Goal: Information Seeking & Learning: Find specific page/section

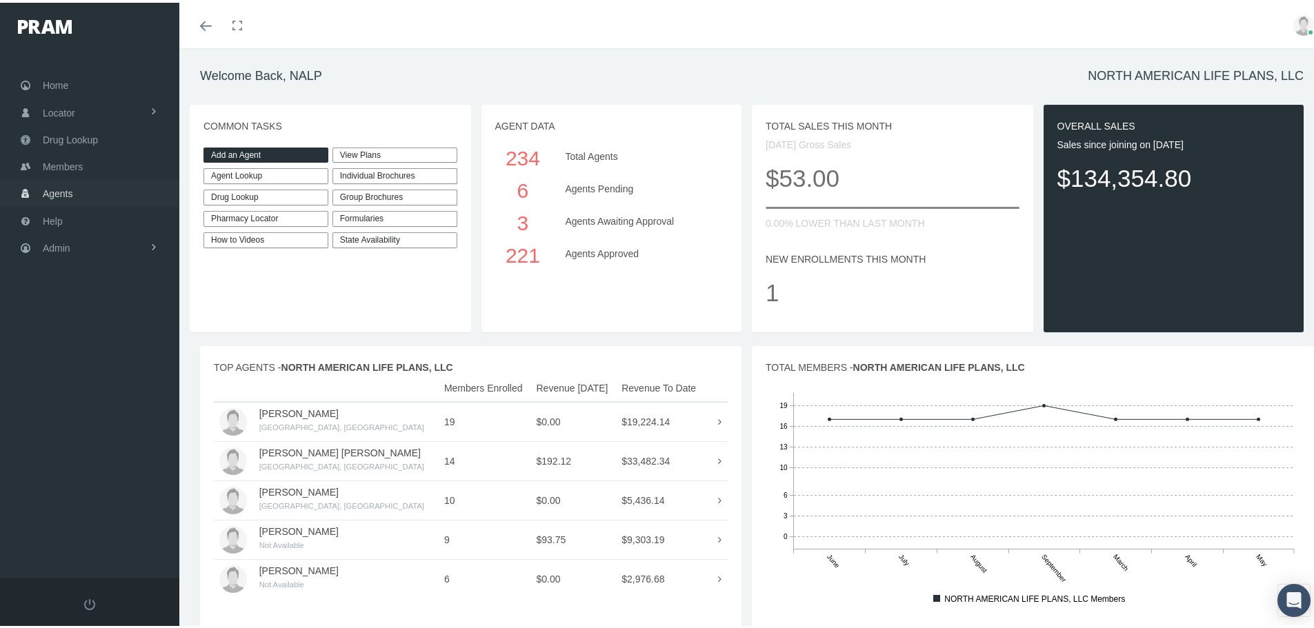
click at [86, 193] on link "Agents" at bounding box center [89, 190] width 179 height 27
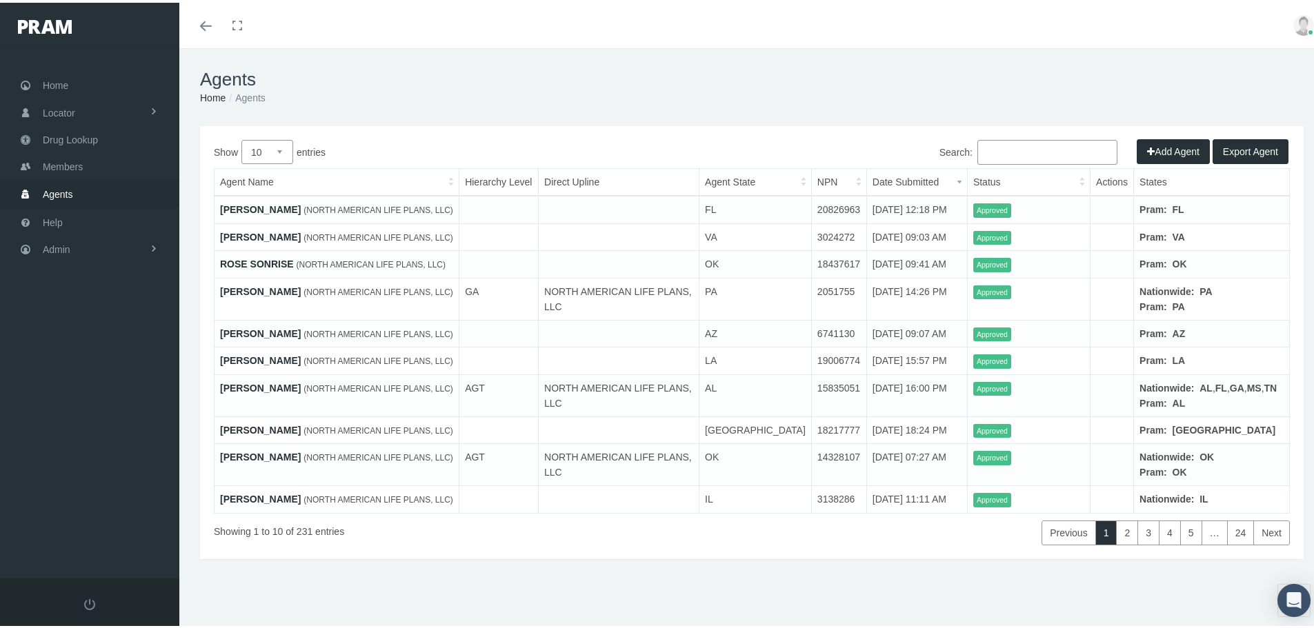
click at [1237, 146] on button "Export Agent" at bounding box center [1251, 149] width 76 height 25
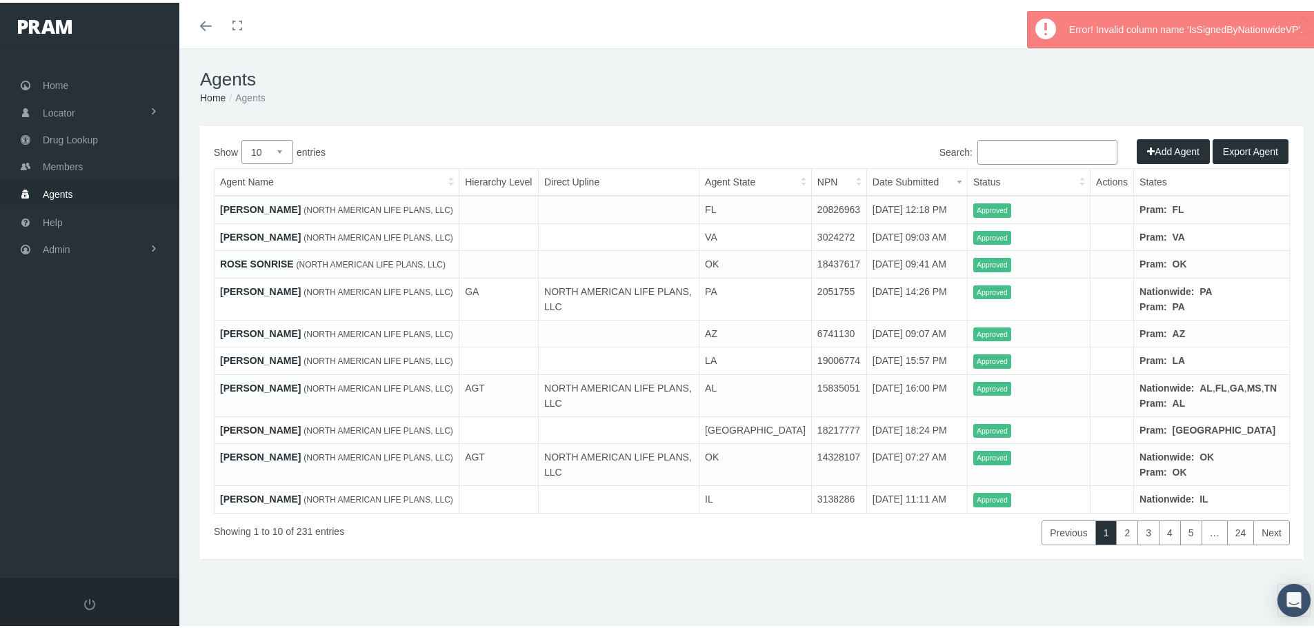
click at [1061, 67] on h1 "Agents" at bounding box center [752, 76] width 1104 height 21
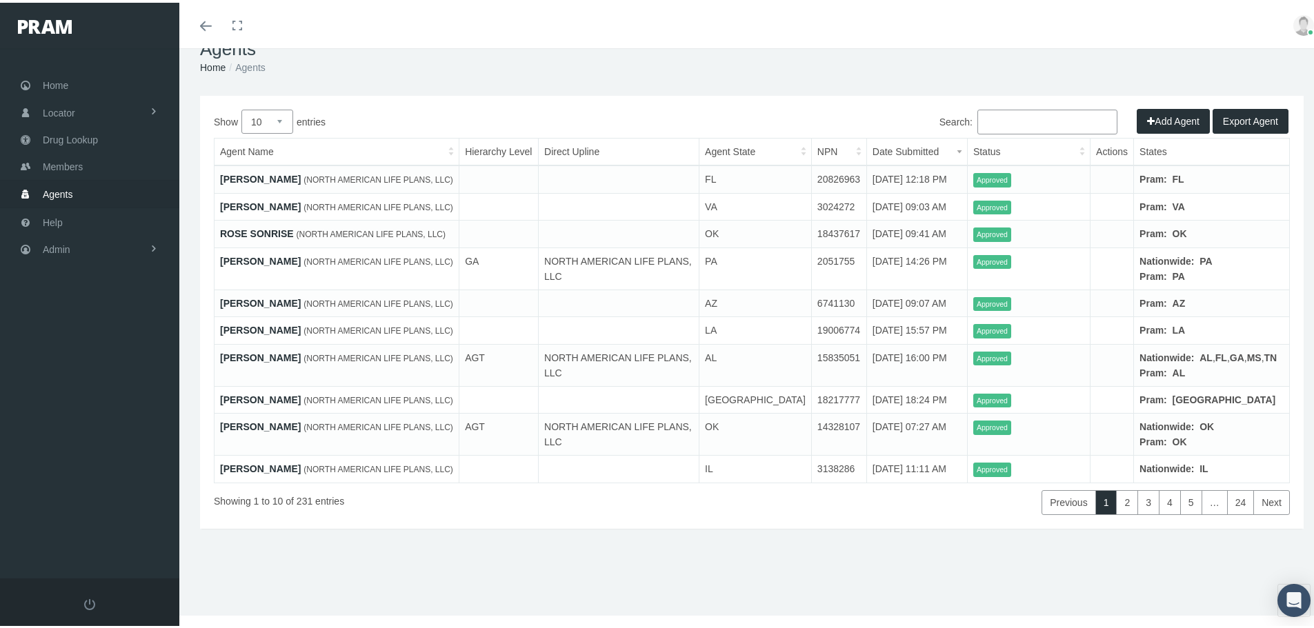
scroll to position [89, 0]
click at [1121, 513] on link "2" at bounding box center [1127, 500] width 22 height 25
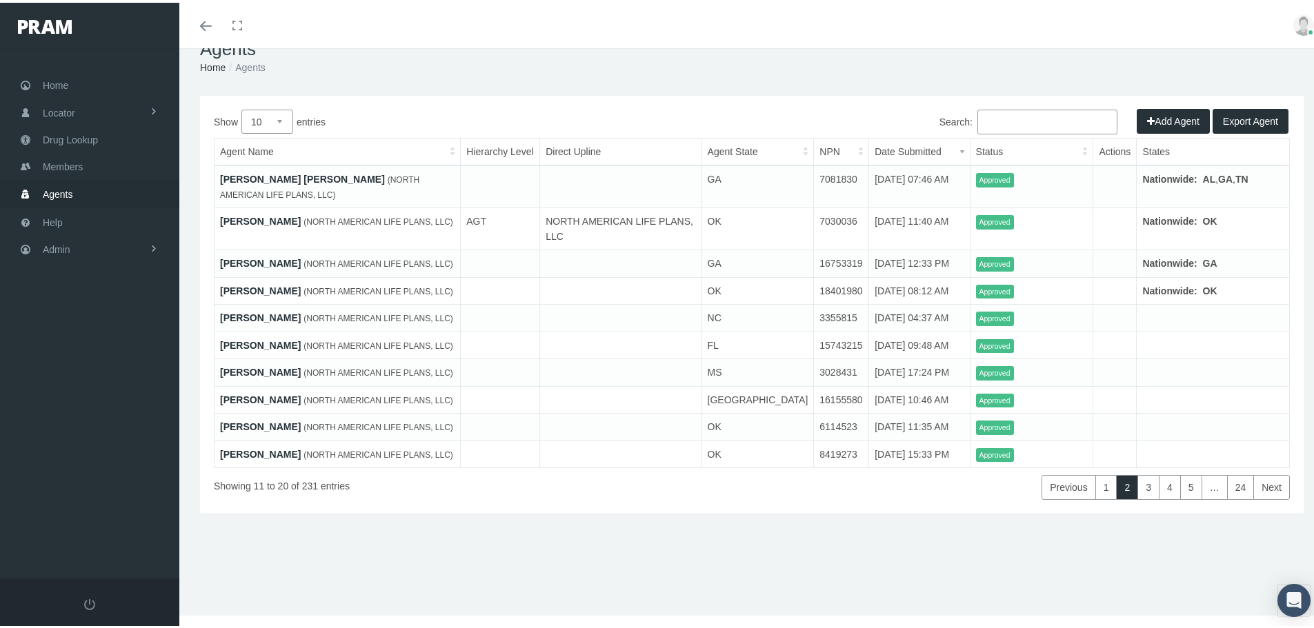
scroll to position [88, 0]
click at [606, 136] on th "Direct Upline" at bounding box center [620, 150] width 161 height 28
click at [453, 136] on th "Agent Name" at bounding box center [338, 150] width 246 height 28
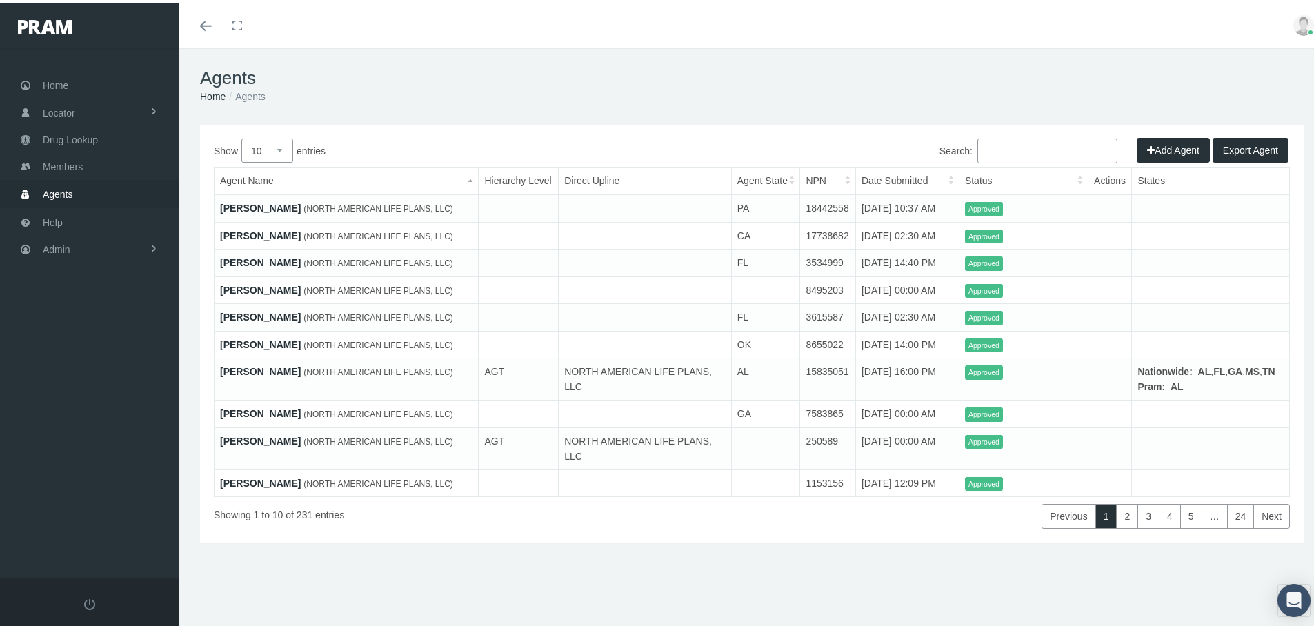
scroll to position [0, 0]
click at [1255, 159] on button "Export Agent" at bounding box center [1251, 149] width 76 height 25
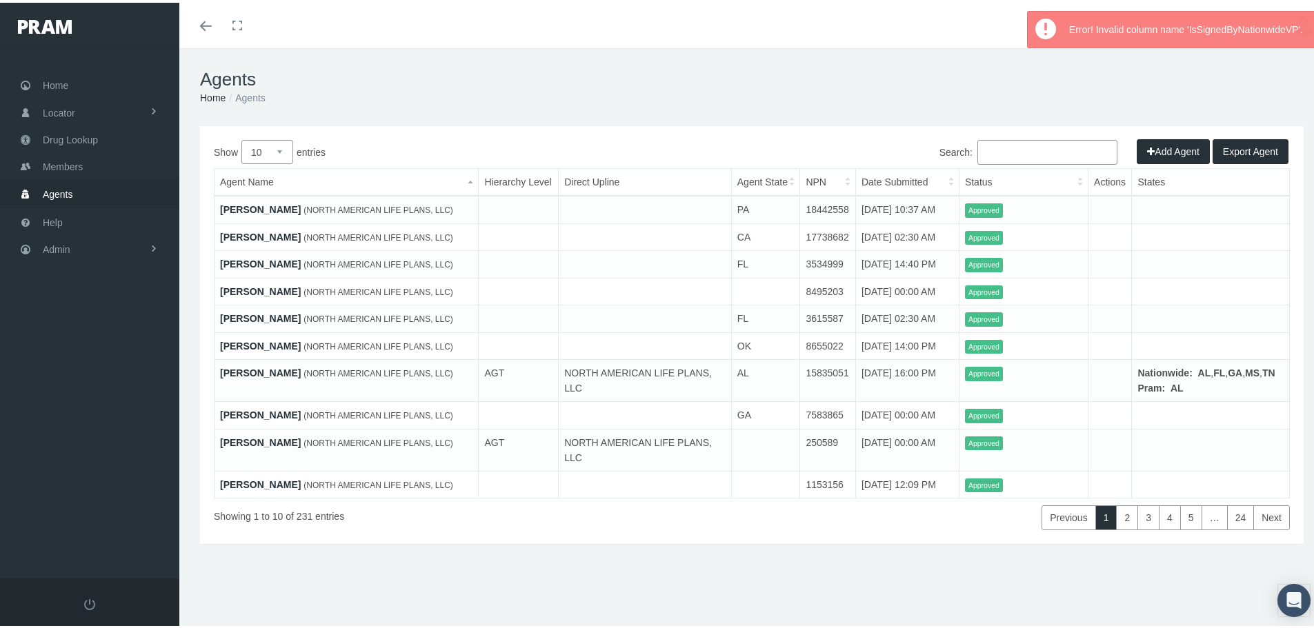
click at [1238, 25] on div "Error! Invalid column name 'IsSignedByNationwideVP'." at bounding box center [1188, 27] width 253 height 36
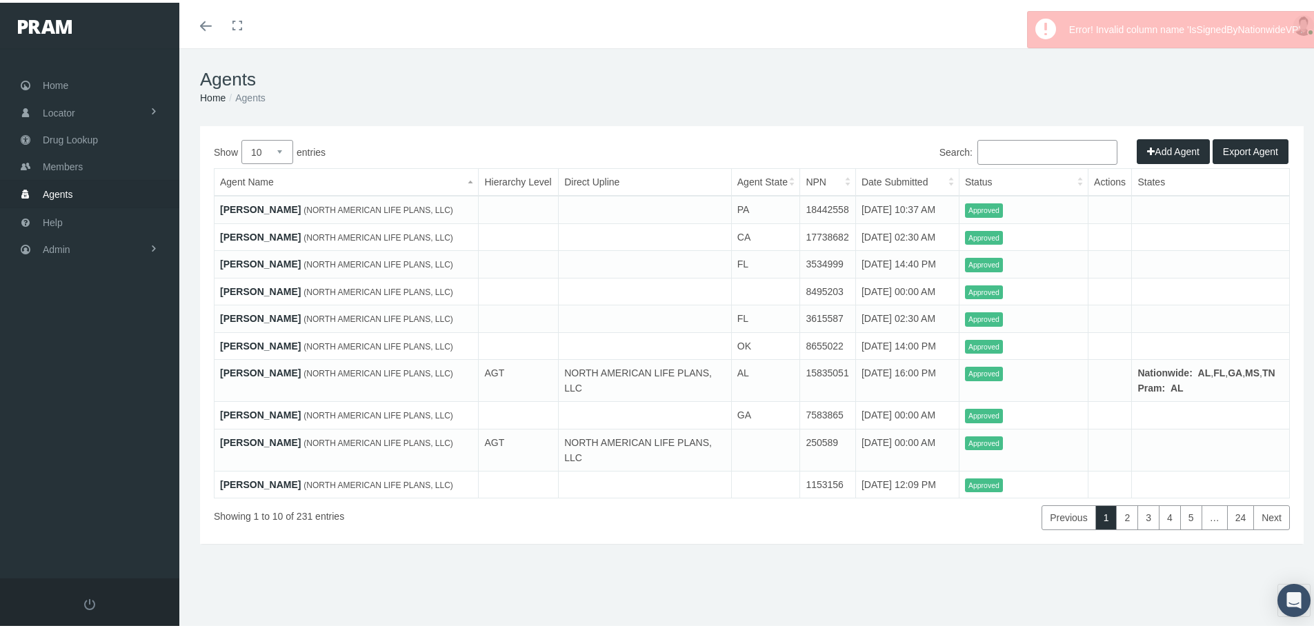
click at [1004, 33] on div "Toggle menubar Toggle fullscreen Profile Logout" at bounding box center [752, 23] width 1124 height 46
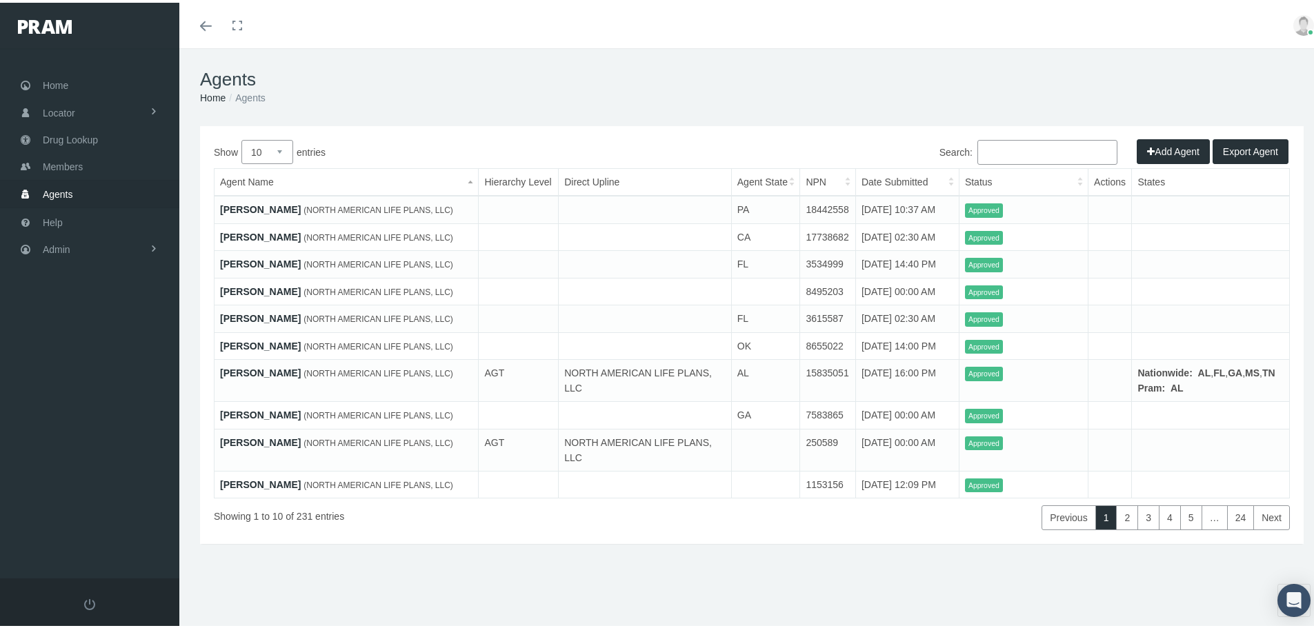
click at [1302, 25] on img at bounding box center [1303, 22] width 21 height 21
drag, startPoint x: 518, startPoint y: 42, endPoint x: 341, endPoint y: 61, distance: 178.3
click at [395, 50] on form "Toggle navigation Toggle menubar Toggle fullscreen Profile Logout" at bounding box center [662, 345] width 1325 height 598
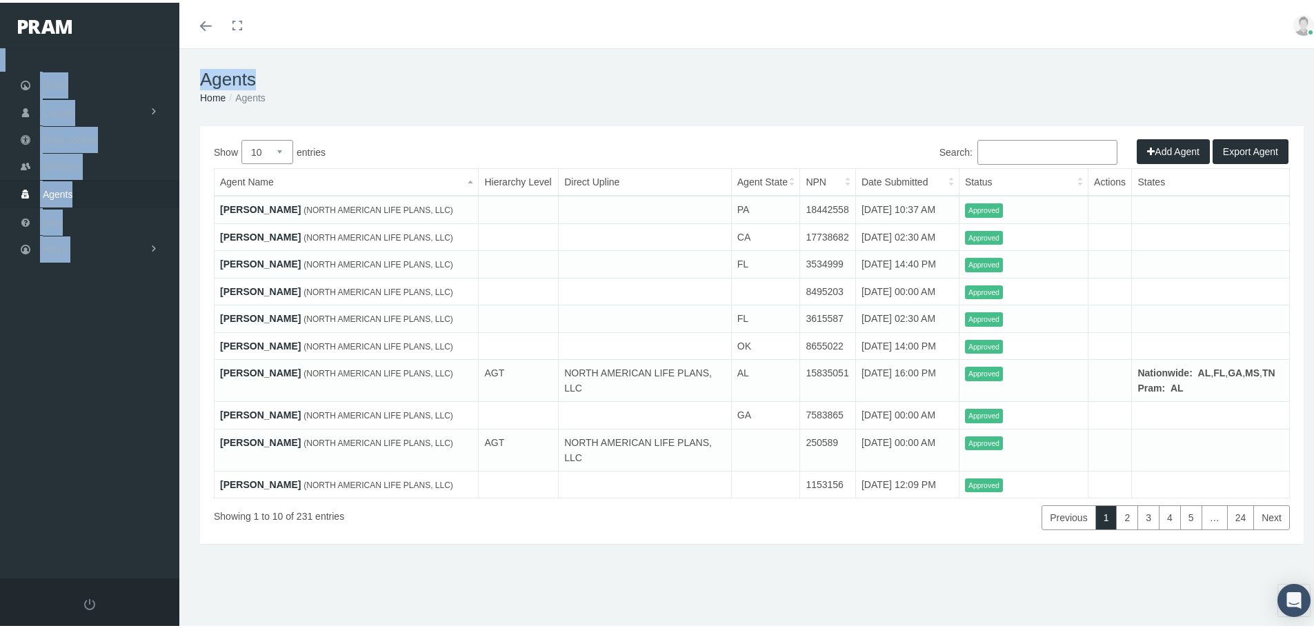
click at [576, 80] on h1 "Agents" at bounding box center [752, 76] width 1104 height 21
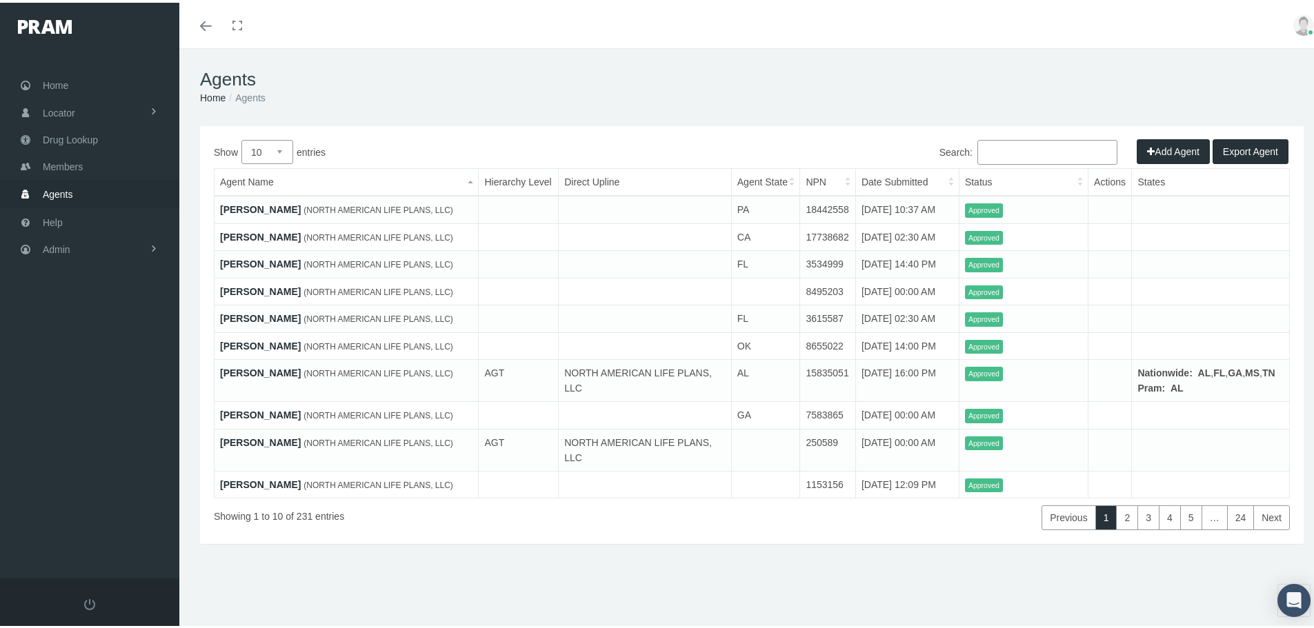
click at [915, 181] on th "Date Submitted" at bounding box center [906, 180] width 103 height 28
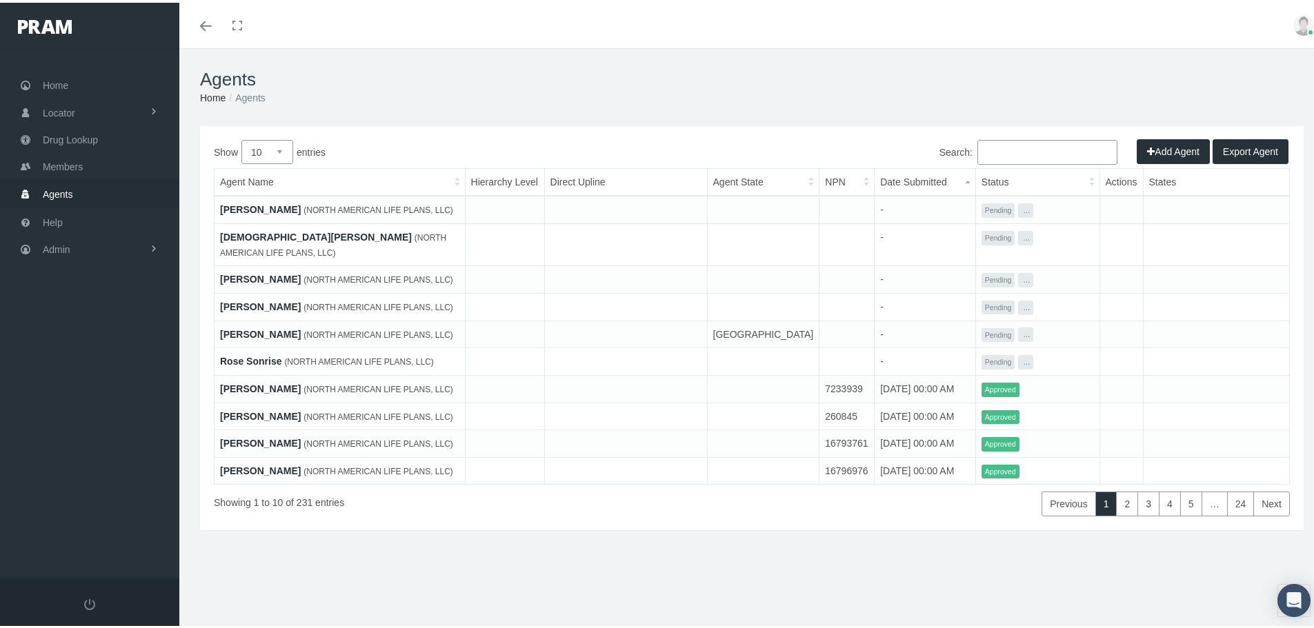
click at [915, 181] on th "Date Submitted" at bounding box center [925, 180] width 101 height 28
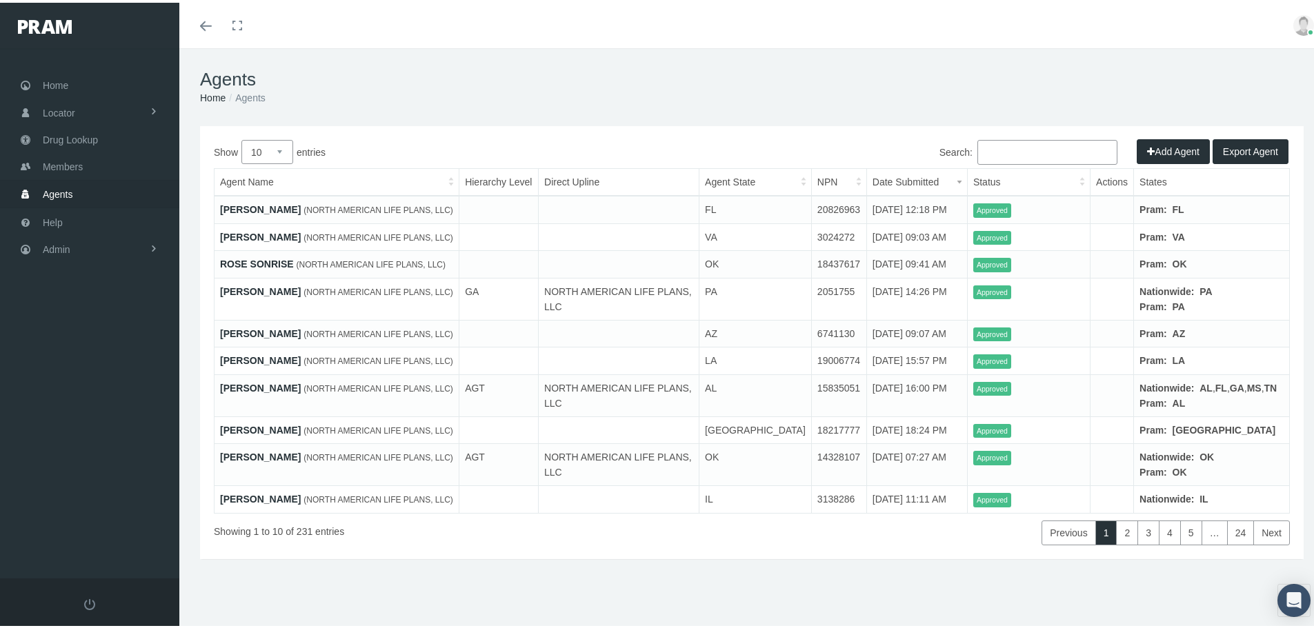
click at [967, 179] on th "Status" at bounding box center [1028, 180] width 123 height 28
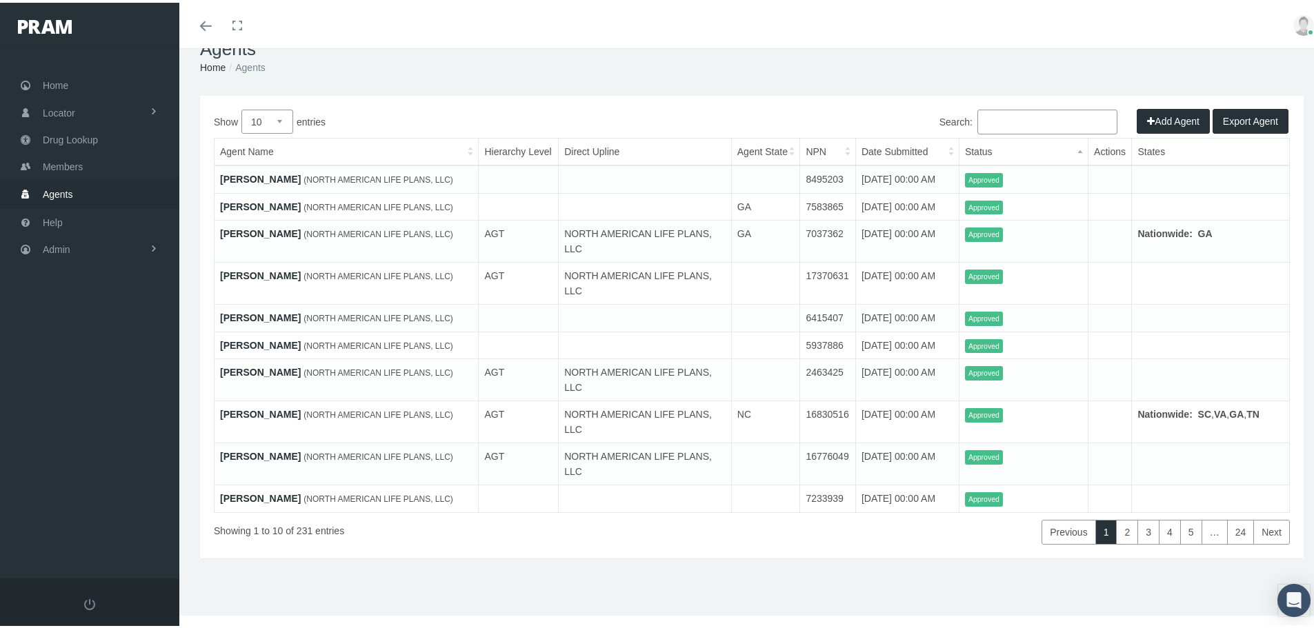
scroll to position [19, 0]
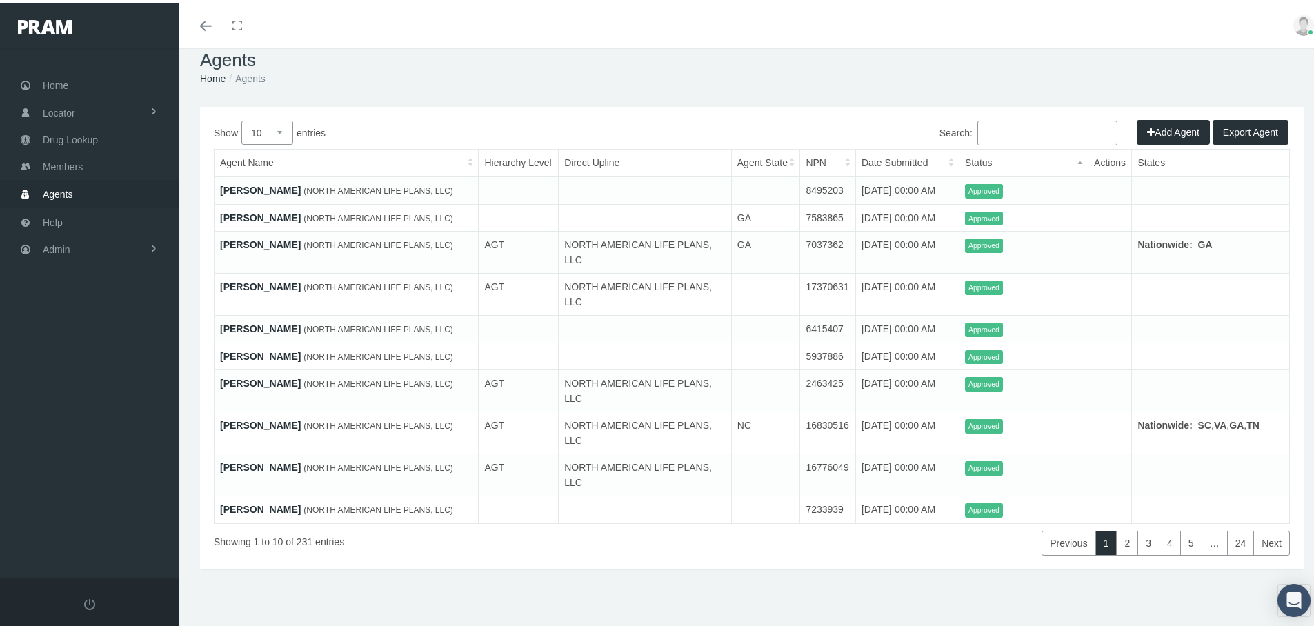
click at [996, 165] on th "Status" at bounding box center [1023, 161] width 129 height 28
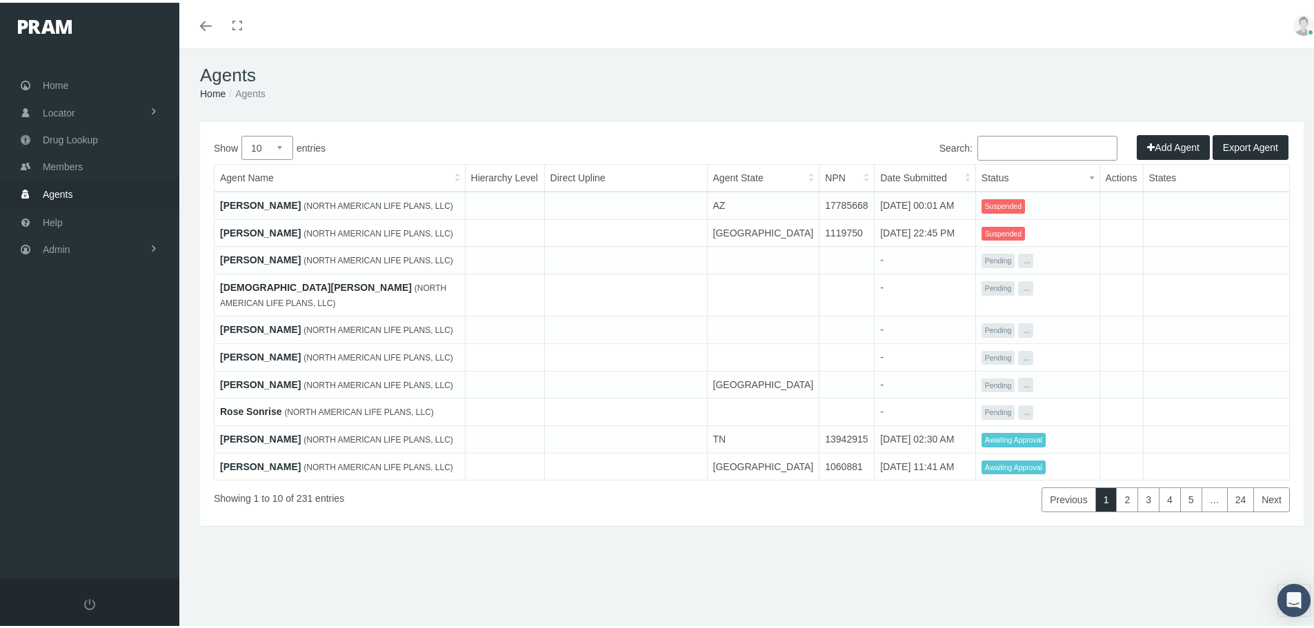
scroll to position [0, 0]
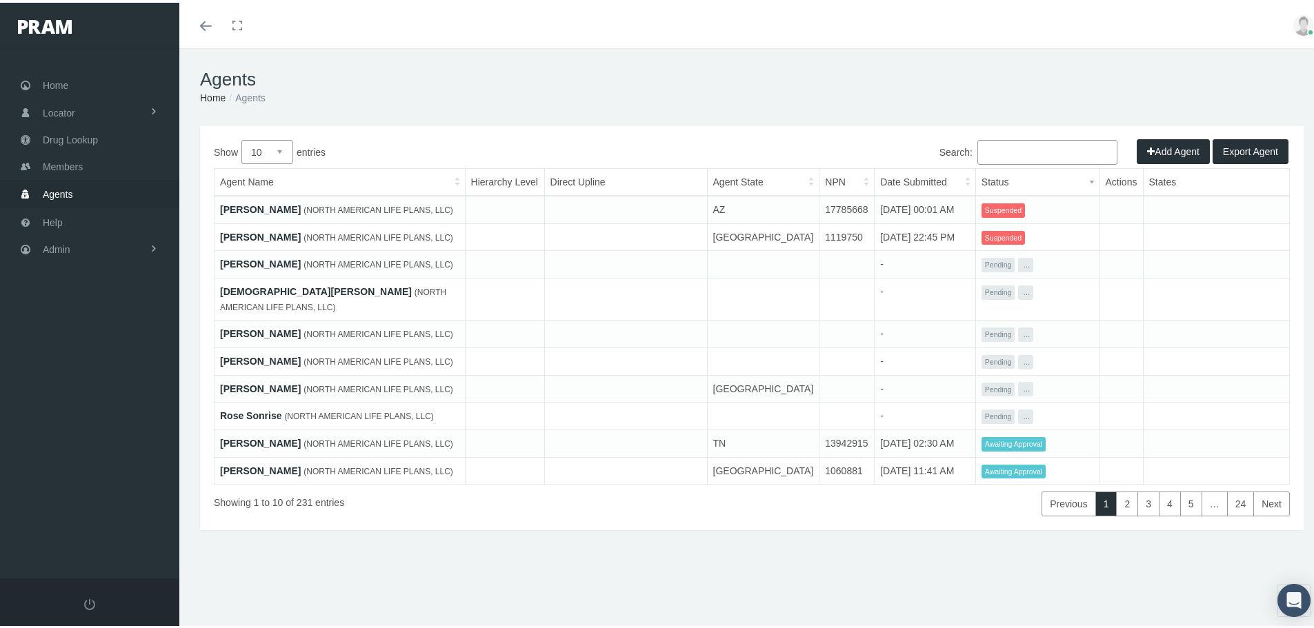
click at [270, 152] on select "10 25 50 100" at bounding box center [267, 149] width 52 height 24
select select "100"
click at [241, 137] on select "10 25 50 100" at bounding box center [267, 149] width 52 height 24
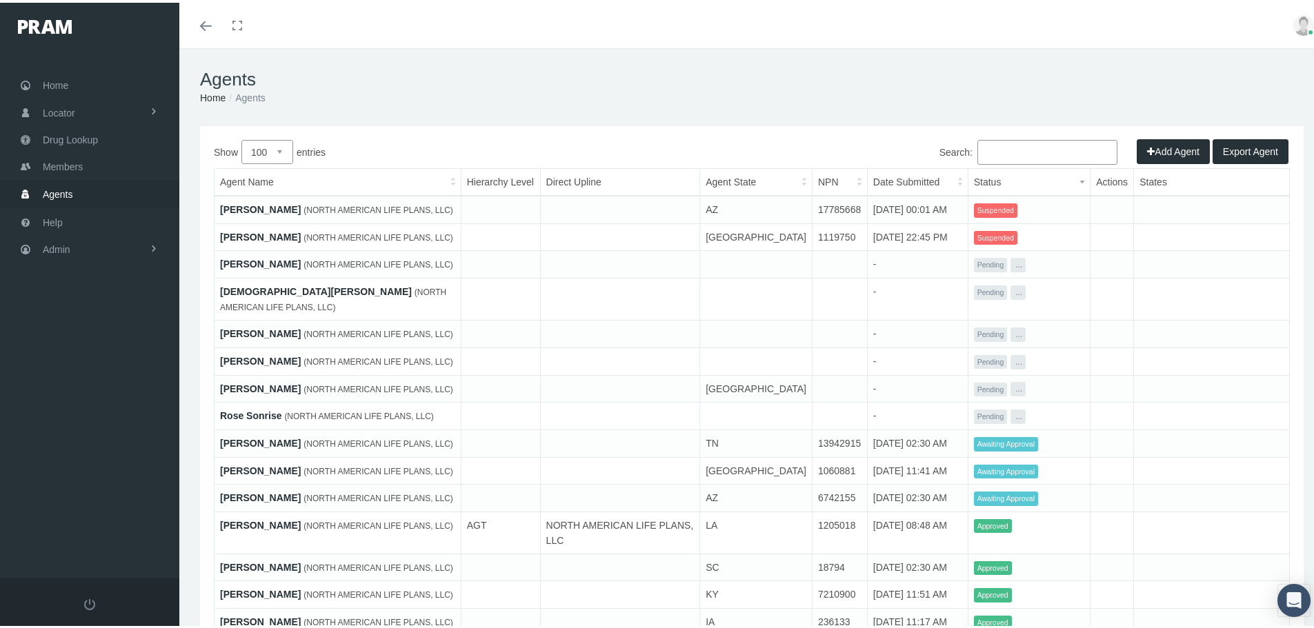
click at [907, 182] on th "Date Submitted" at bounding box center [917, 180] width 101 height 28
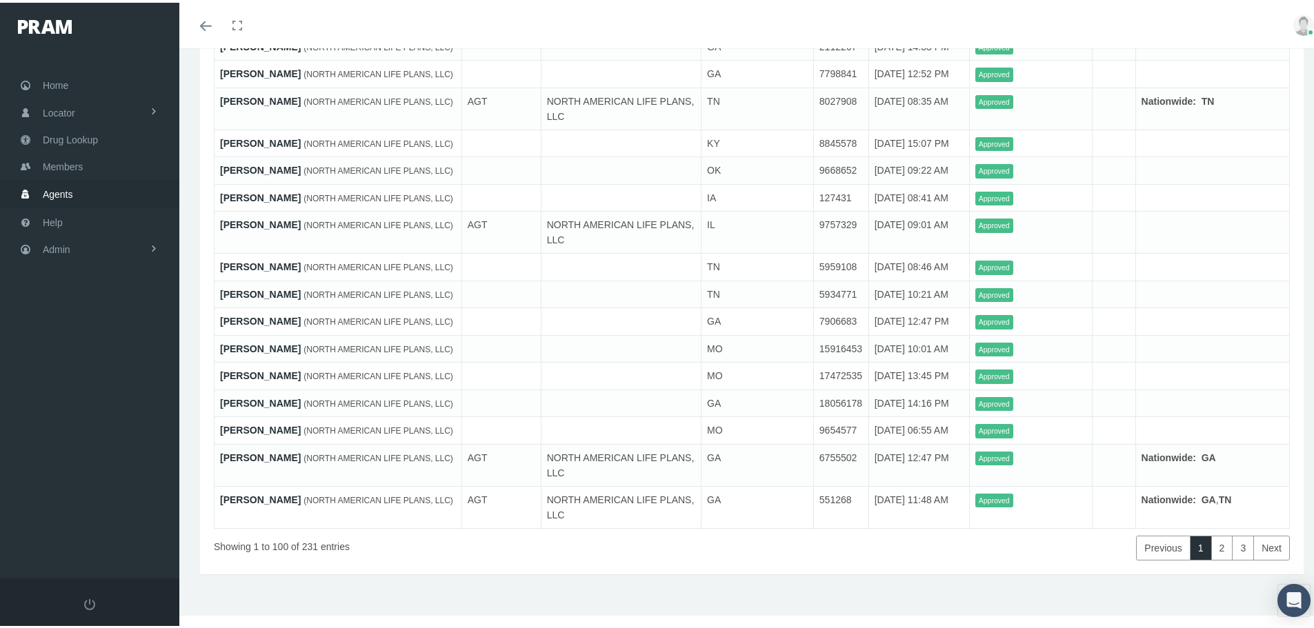
scroll to position [3788, 0]
click at [1214, 546] on link "2" at bounding box center [1222, 545] width 22 height 25
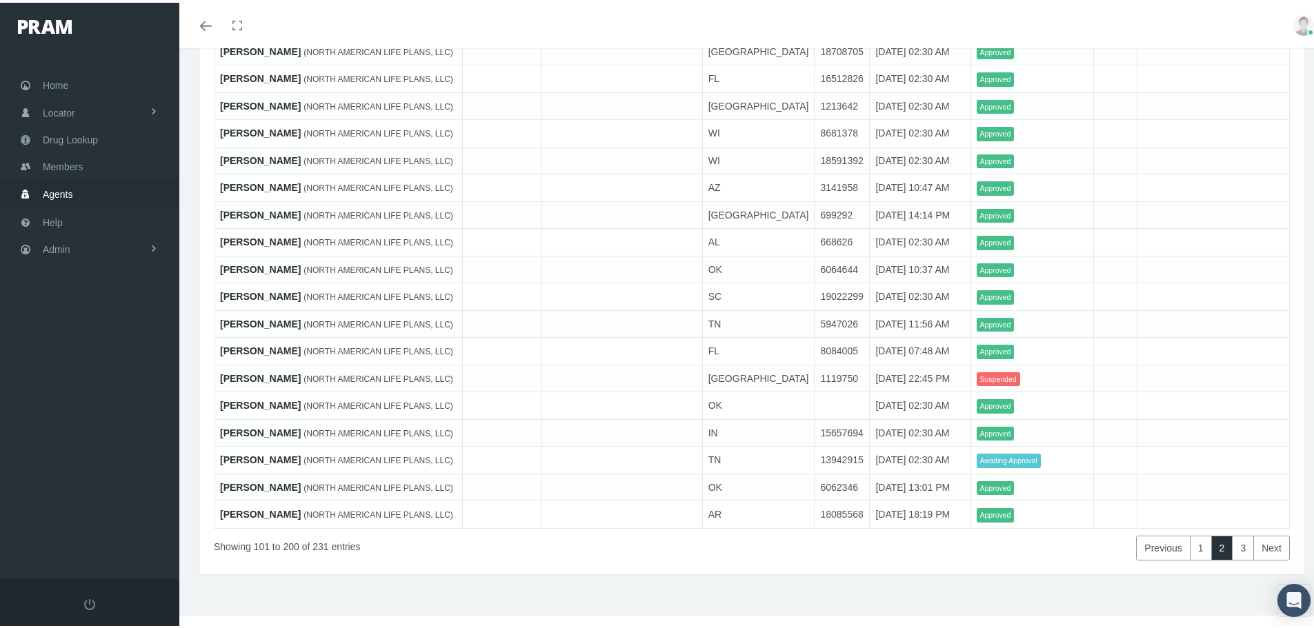
scroll to position [3876, 0]
click at [1232, 551] on link "3" at bounding box center [1243, 545] width 22 height 25
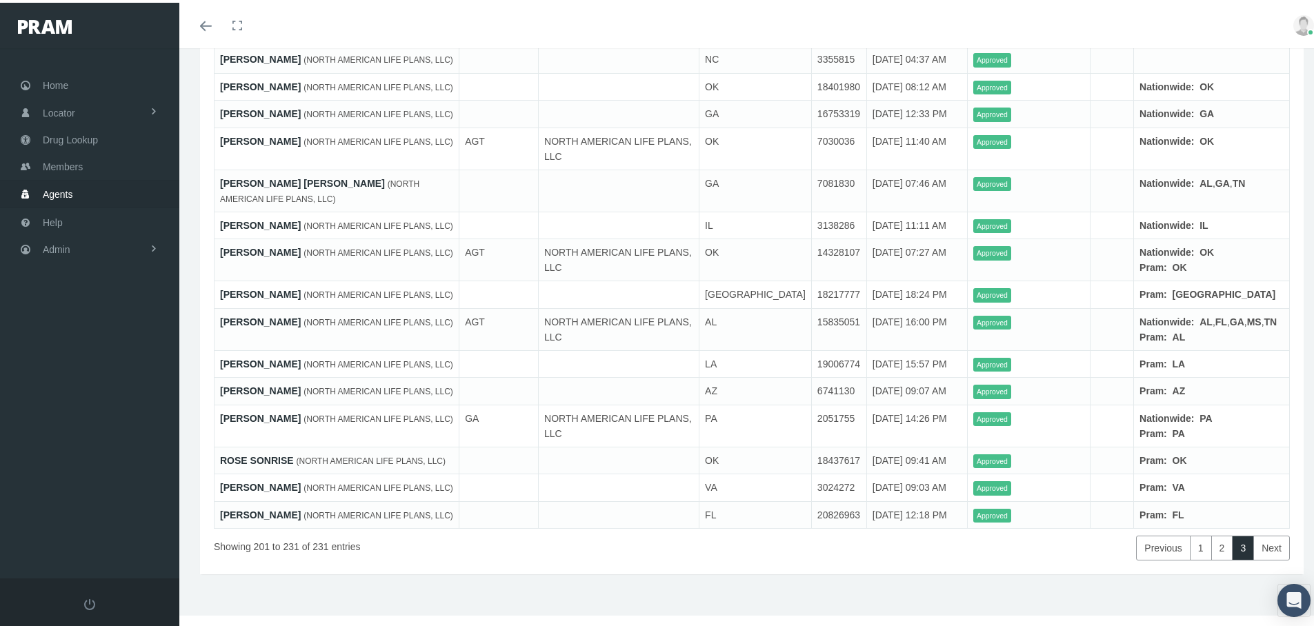
scroll to position [904, 0]
drag, startPoint x: 852, startPoint y: 568, endPoint x: 936, endPoint y: 573, distance: 84.3
click at [936, 526] on td "[DATE] 12:18 PM" at bounding box center [916, 513] width 101 height 28
click at [503, 526] on td at bounding box center [498, 513] width 79 height 28
click at [226, 518] on link "[PERSON_NAME]" at bounding box center [260, 512] width 81 height 11
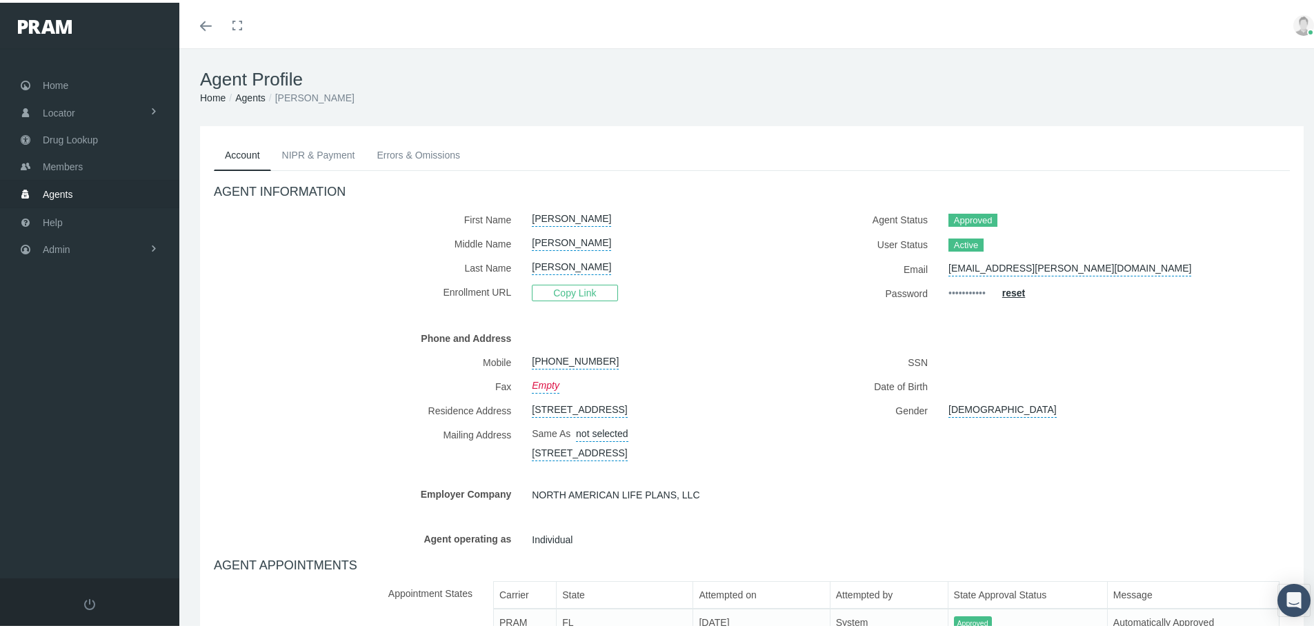
click at [206, 26] on icon "Toggle menubar" at bounding box center [206, 23] width 12 height 8
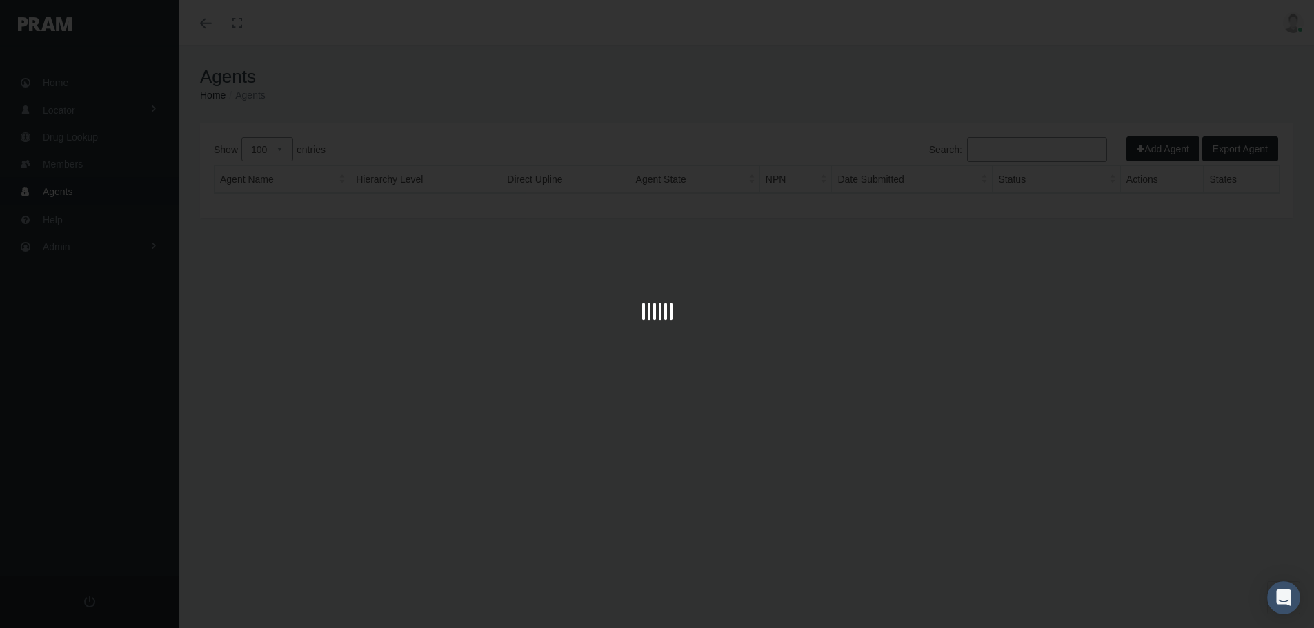
select select "100"
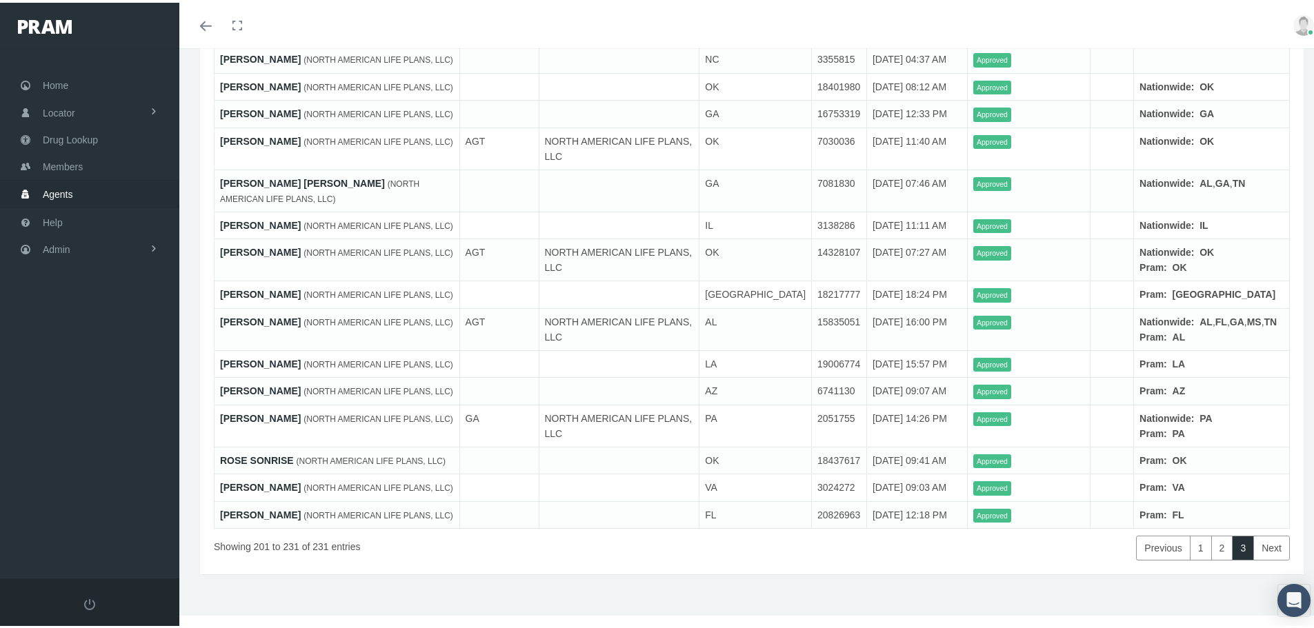
scroll to position [973, 0]
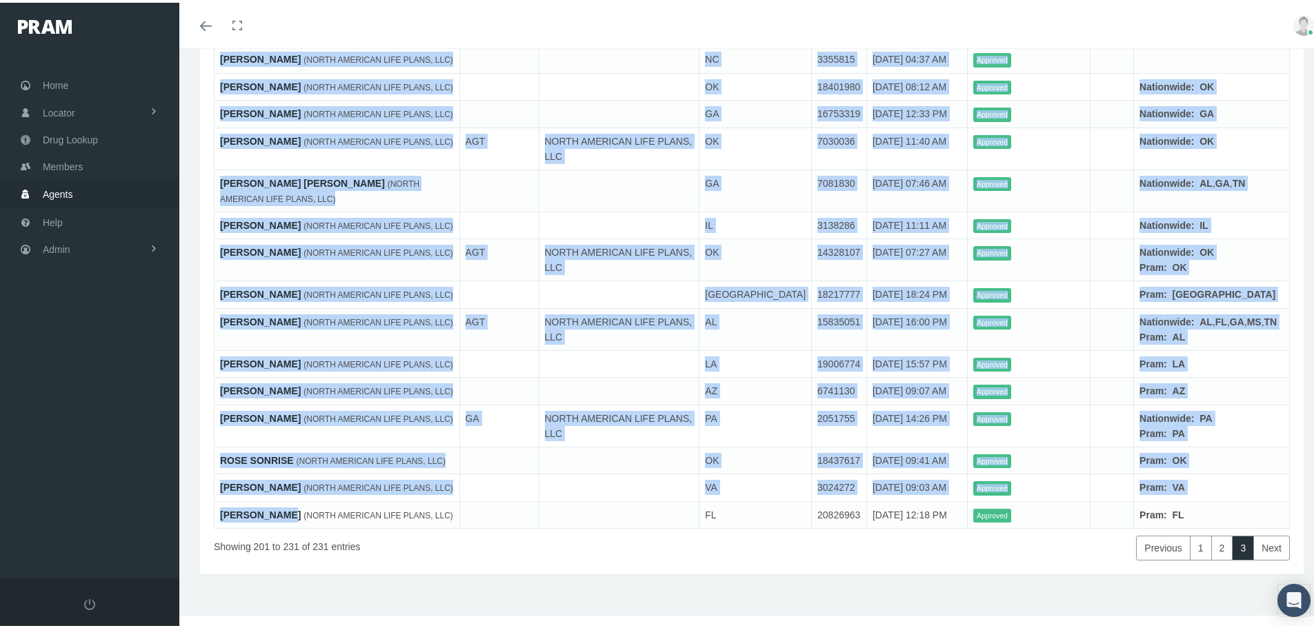
drag, startPoint x: 206, startPoint y: 494, endPoint x: 287, endPoint y: 499, distance: 81.5
click at [287, 499] on div "Show 10 25 50 100 entries Search: Agent Name Hierarchy Level Direct Upline Agen…" at bounding box center [752, 54] width 1104 height 1035
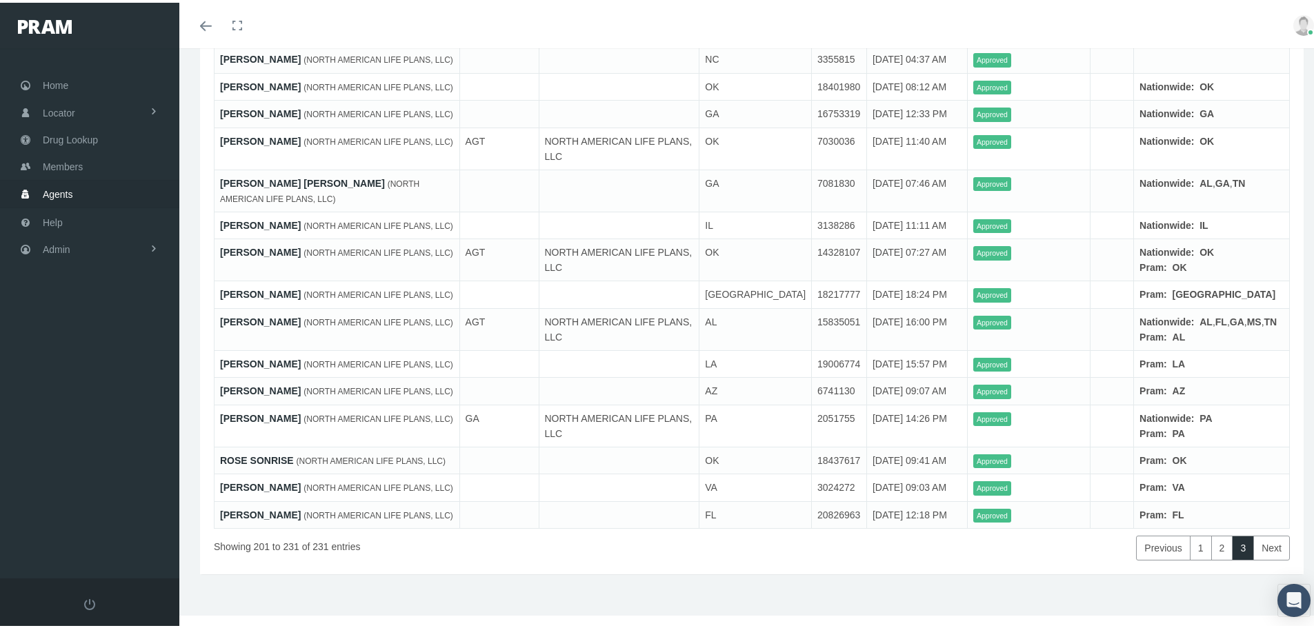
click at [302, 536] on div "Showing 201 to 231 of 231 entries" at bounding box center [438, 542] width 448 height 32
click at [265, 507] on link "[PERSON_NAME]" at bounding box center [260, 512] width 81 height 11
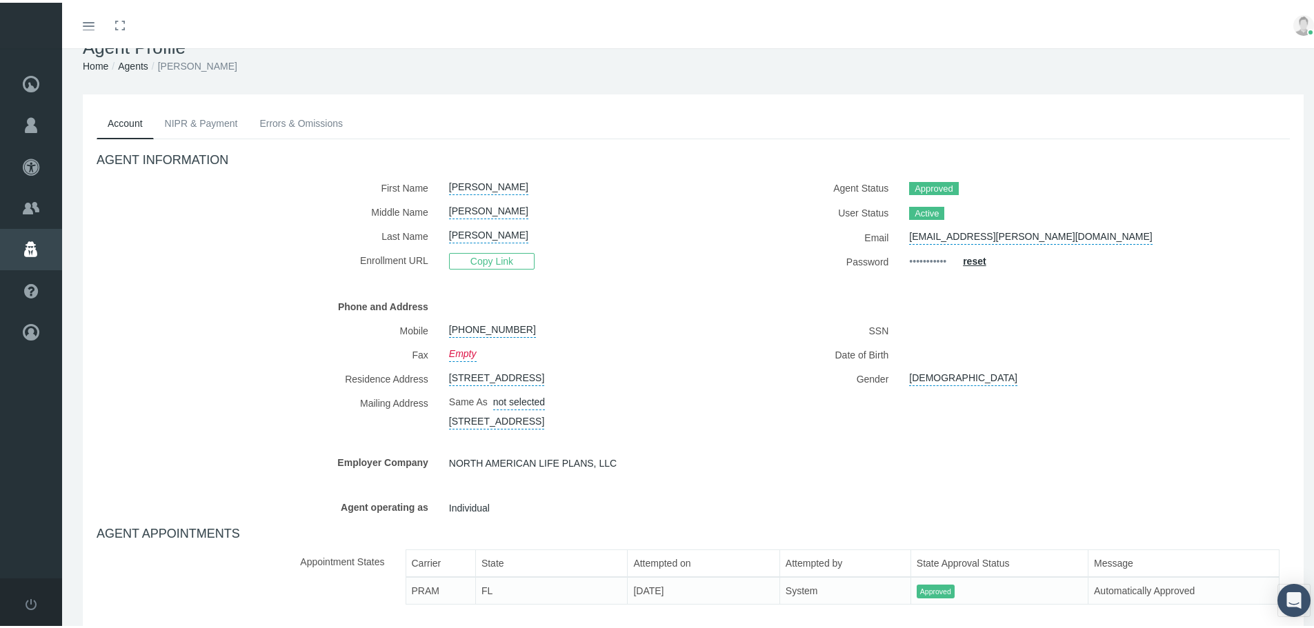
scroll to position [3, 0]
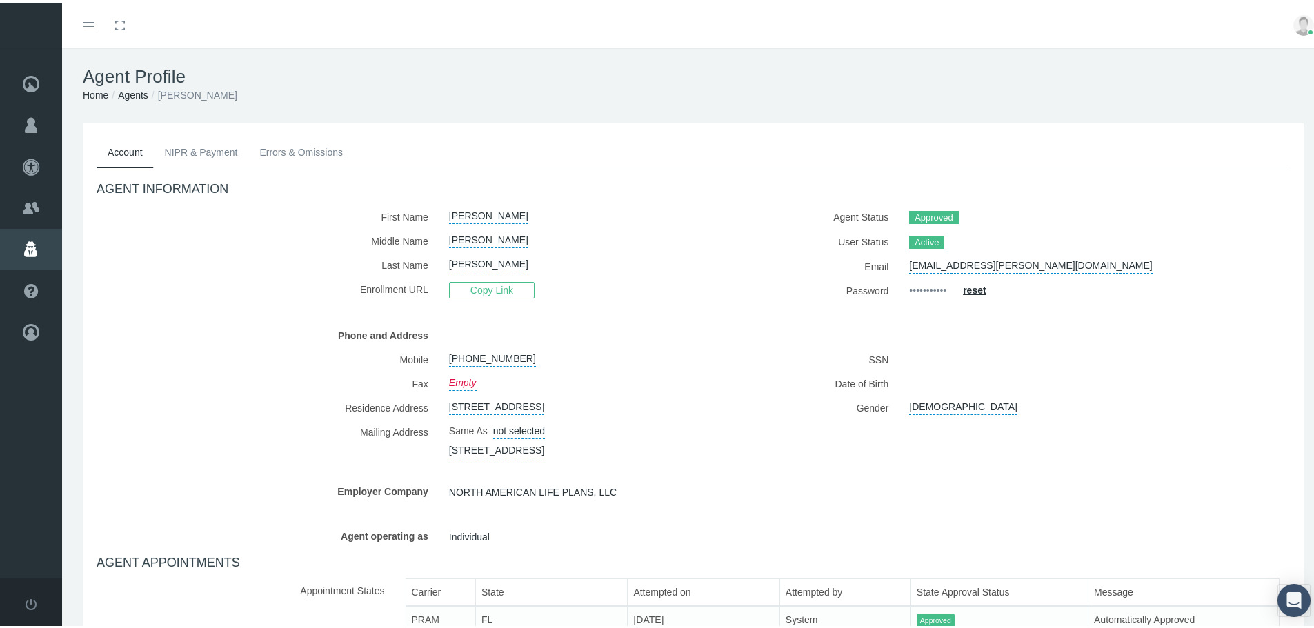
click at [685, 347] on div "Mobile 941-875-3941 Fax Empty Residence Address 613 HARTFORD DR NW , PORT CHARL…" at bounding box center [389, 400] width 607 height 111
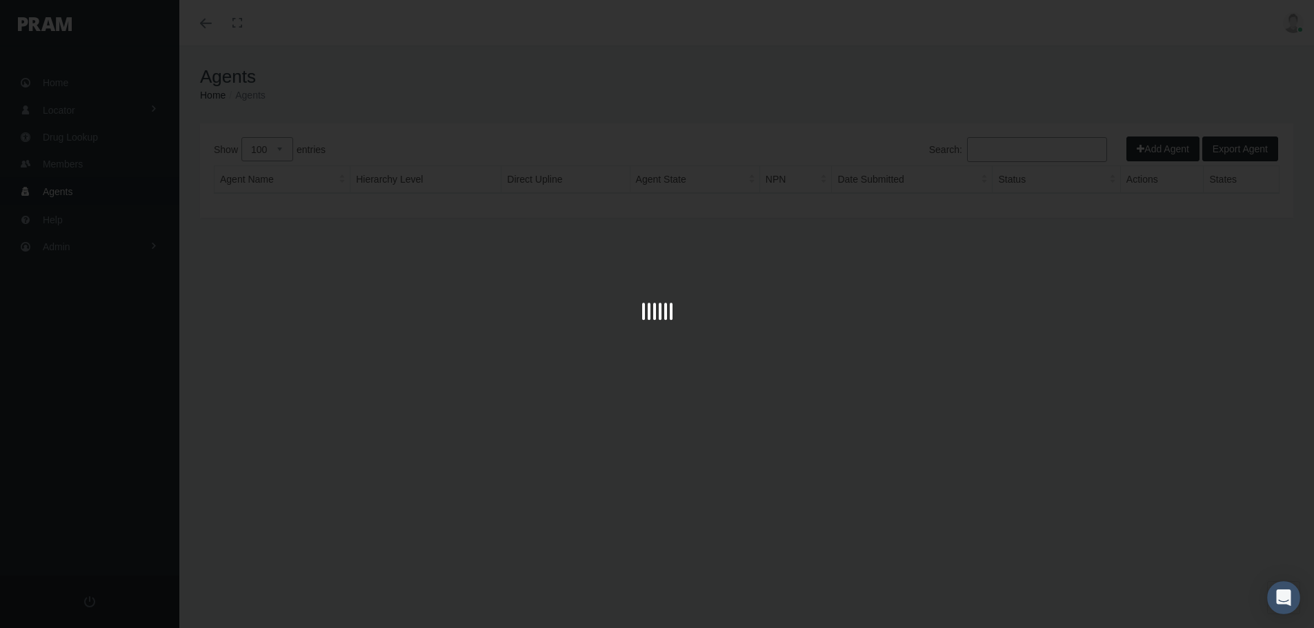
select select "100"
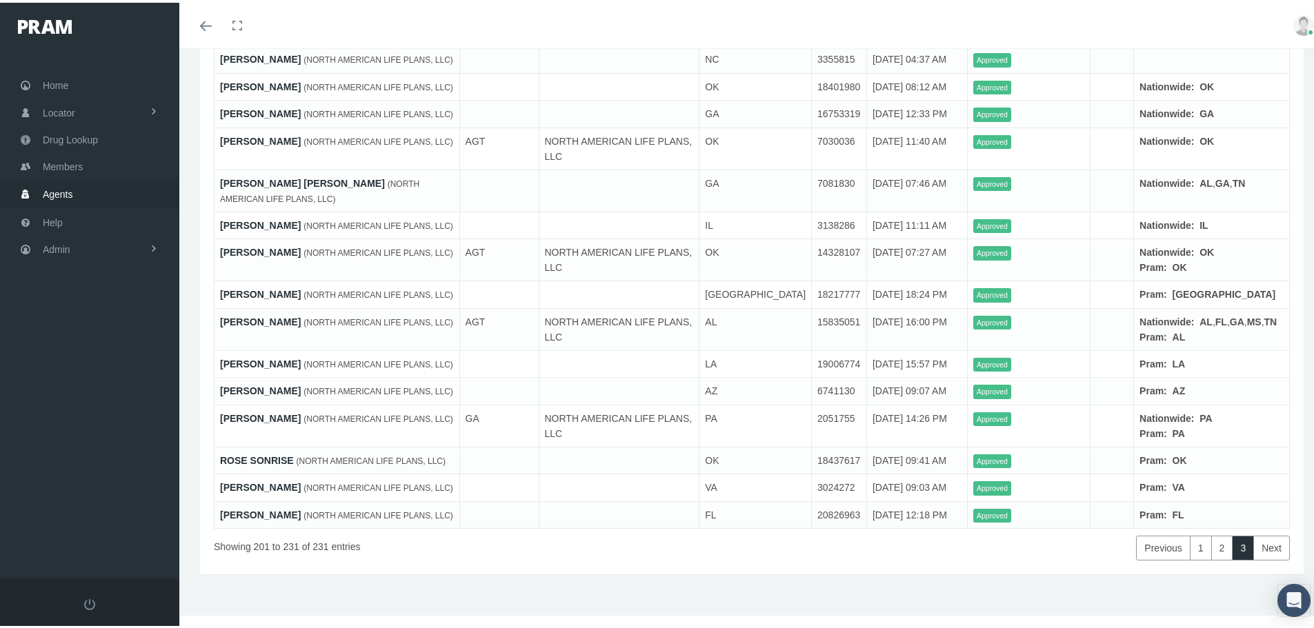
scroll to position [973, 0]
click at [1269, 546] on link "Next" at bounding box center [1271, 545] width 37 height 25
click at [963, 573] on div "Add Agent Export Agent Show 10 25 50 100 entries Search: Agent Name Hierarchy L…" at bounding box center [751, 75] width 1145 height 1076
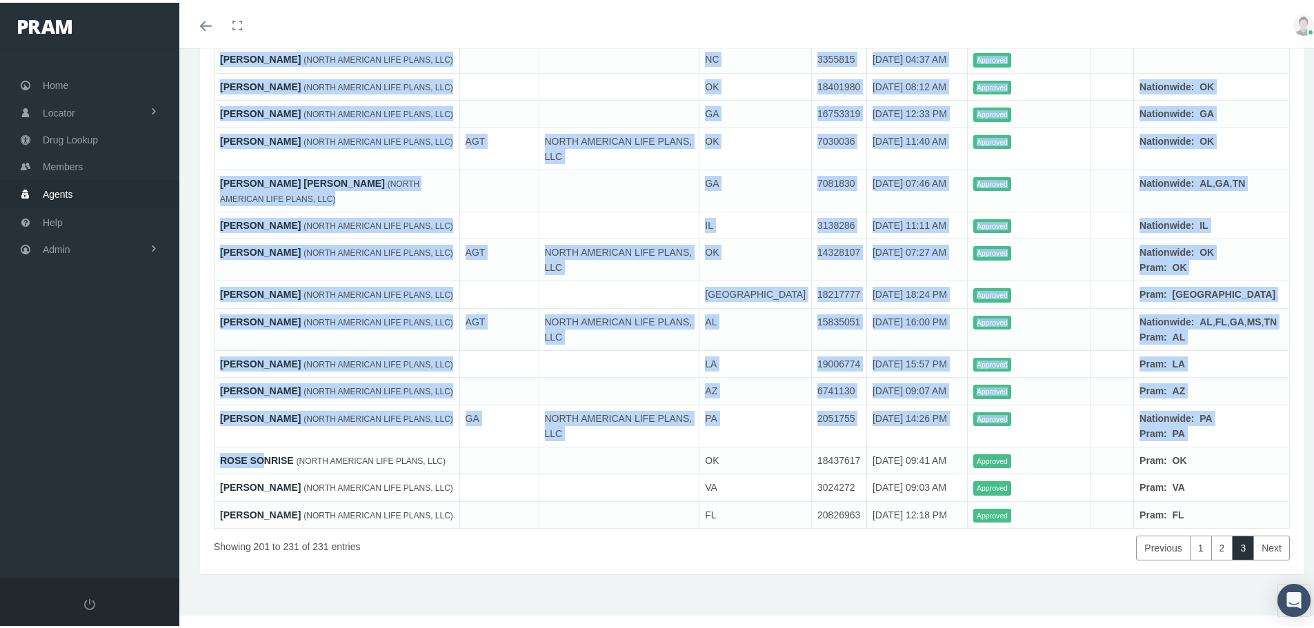
drag, startPoint x: 209, startPoint y: 409, endPoint x: 266, endPoint y: 413, distance: 56.7
click at [266, 413] on div "Show 10 25 50 100 entries Search: Agent Name Hierarchy Level Direct Upline Agen…" at bounding box center [752, 54] width 1104 height 1035
click at [271, 453] on link "ROSE SONRISE" at bounding box center [257, 458] width 74 height 11
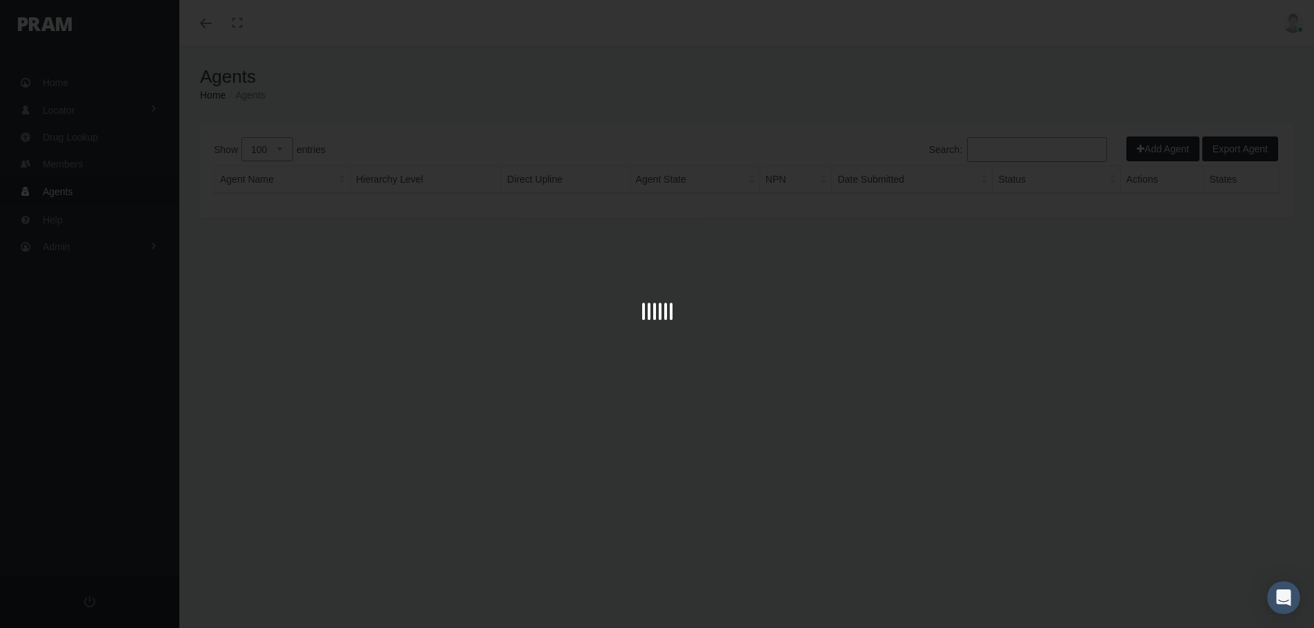
select select "100"
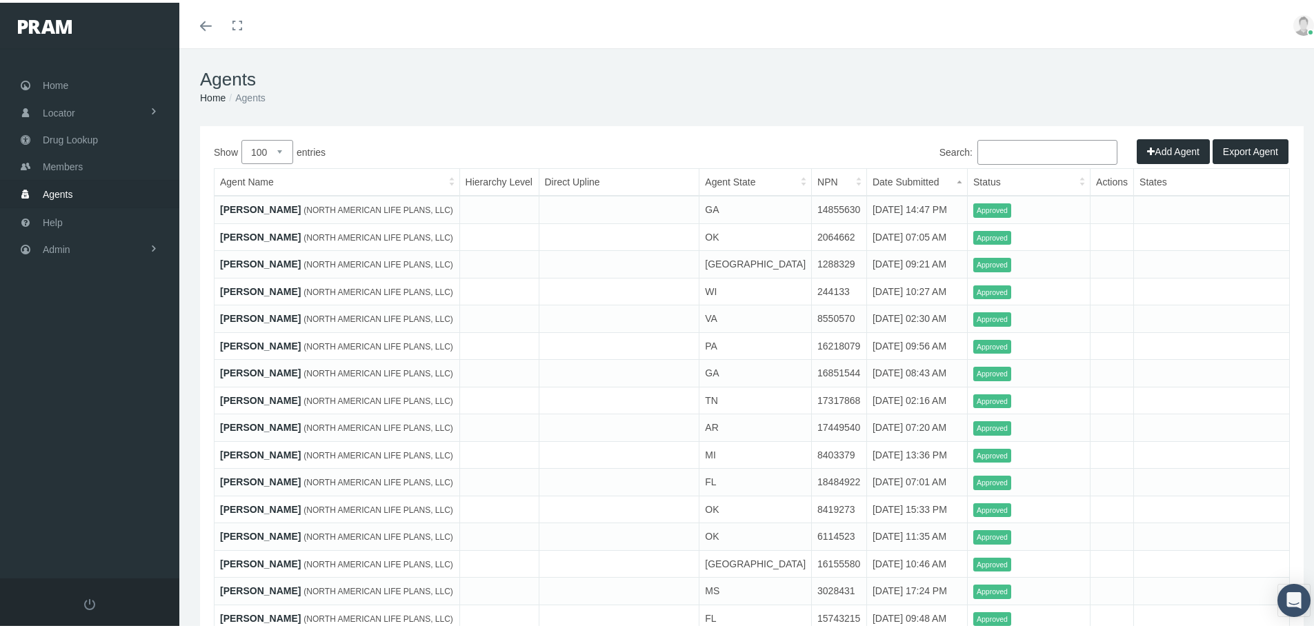
click at [1247, 144] on button "Export Agent" at bounding box center [1251, 149] width 76 height 25
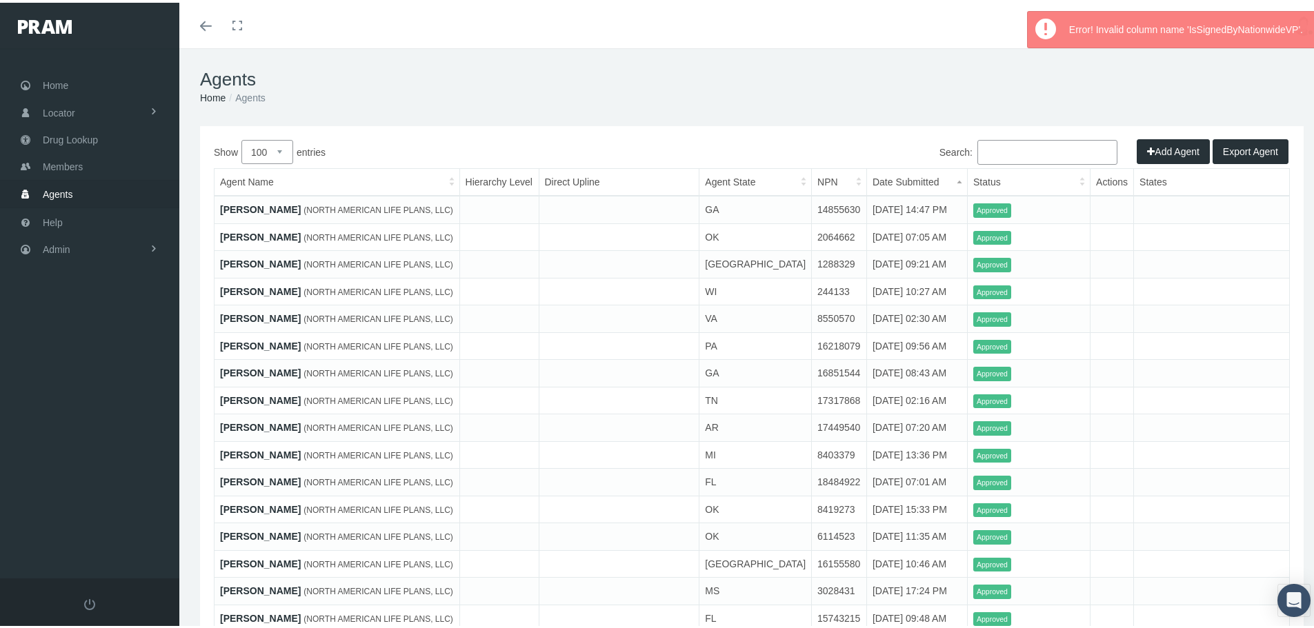
click at [891, 88] on ol "Home Agents" at bounding box center [752, 95] width 1104 height 15
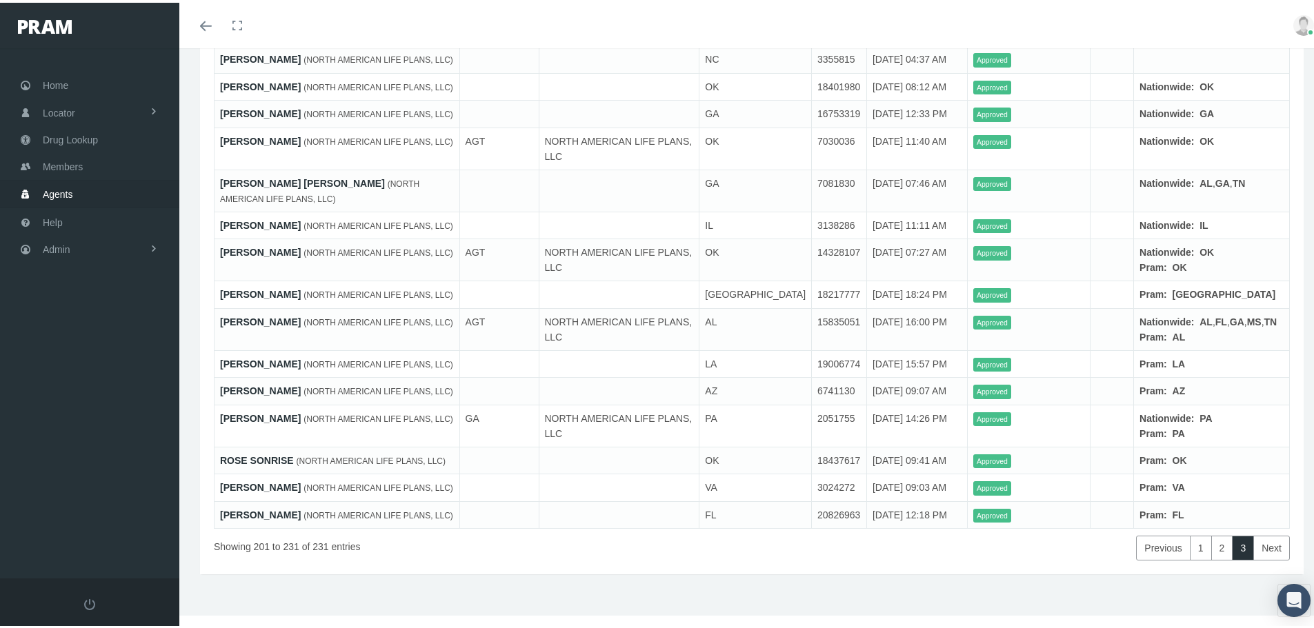
scroll to position [973, 0]
click at [272, 507] on link "[PERSON_NAME]" at bounding box center [260, 512] width 81 height 11
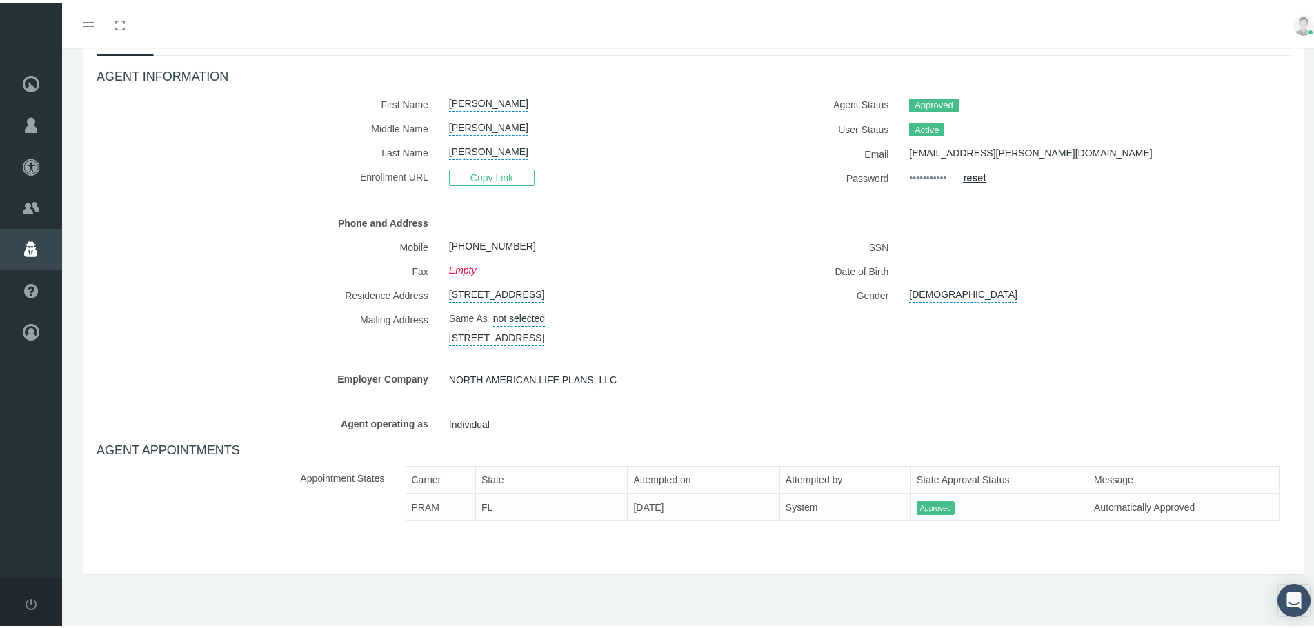
scroll to position [141, 0]
drag, startPoint x: 744, startPoint y: 519, endPoint x: 731, endPoint y: 520, distance: 13.2
click at [731, 520] on div "Carrier State Attempted on Attempted by State Approval Status Message PRAM FL […" at bounding box center [843, 497] width 875 height 67
click at [724, 520] on div "Carrier State Attempted on Attempted by State Approval Status Message PRAM FL […" at bounding box center [843, 497] width 875 height 67
click at [721, 349] on div "AGENT INFORMATION First Name [PERSON_NAME] Middle Name [PERSON_NAME] Copy Link" at bounding box center [693, 291] width 1214 height 477
